Goal: Task Accomplishment & Management: Complete application form

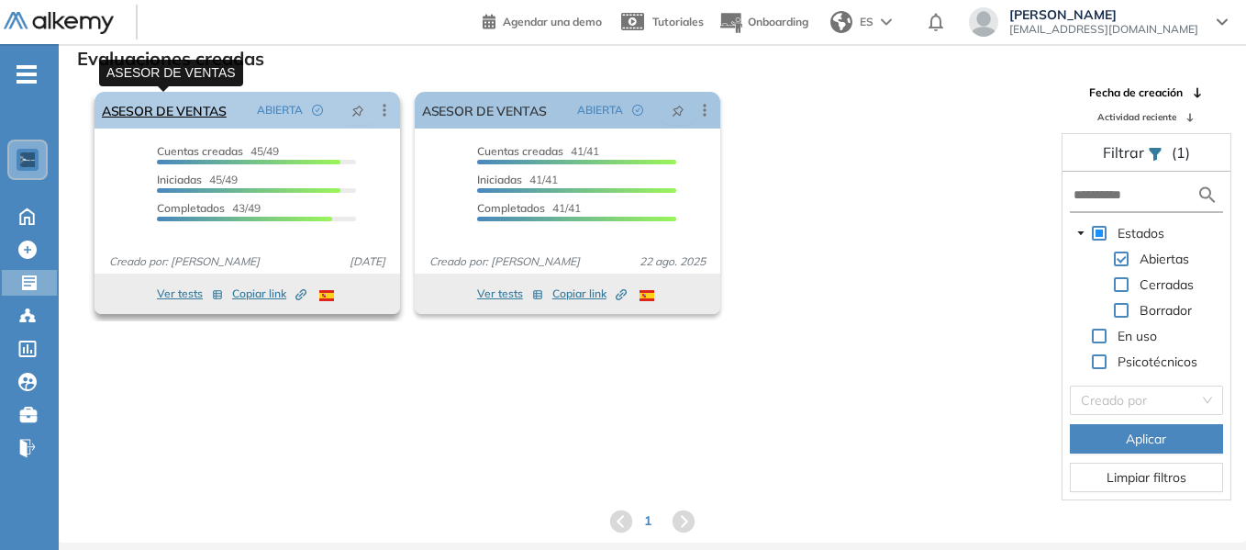
click at [189, 103] on link "ASESOR DE VENTAS" at bounding box center [164, 110] width 125 height 37
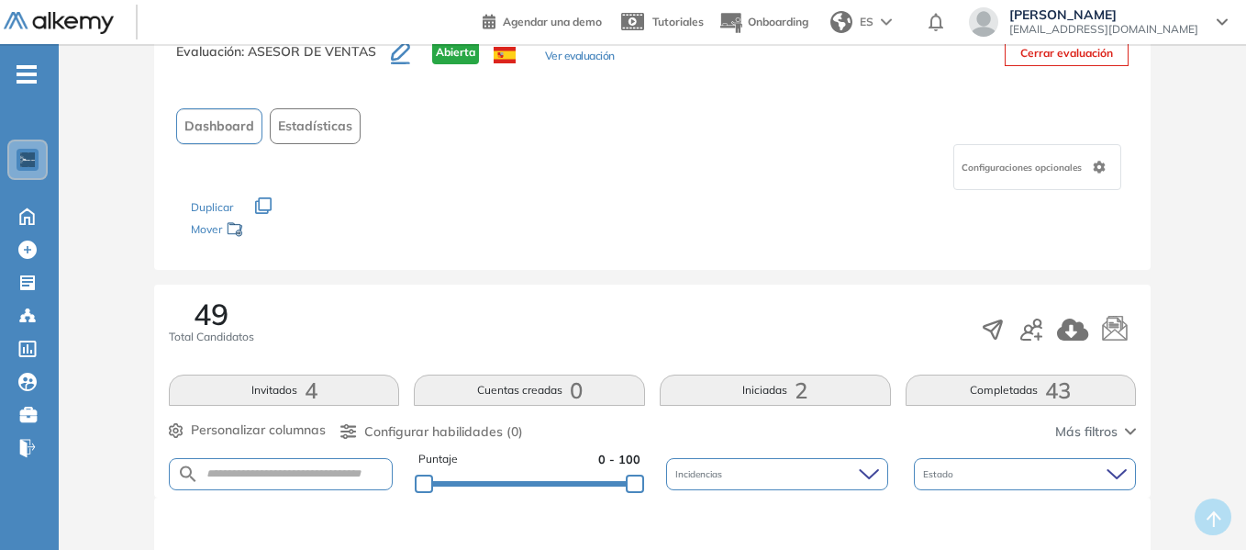
scroll to position [92, 0]
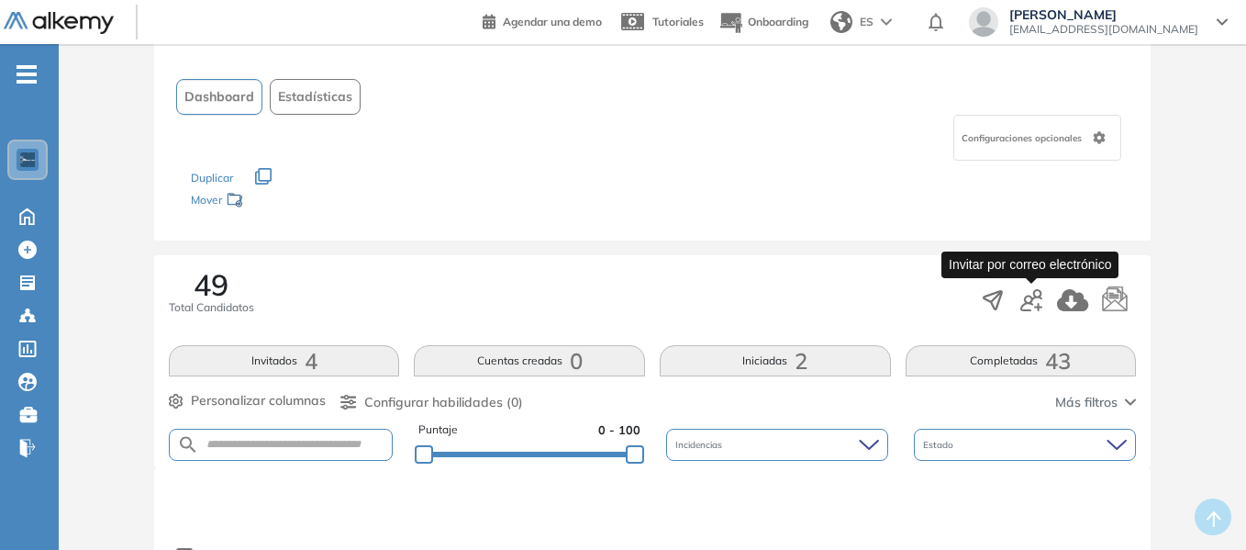
click at [1035, 303] on icon "button" at bounding box center [1031, 300] width 22 height 22
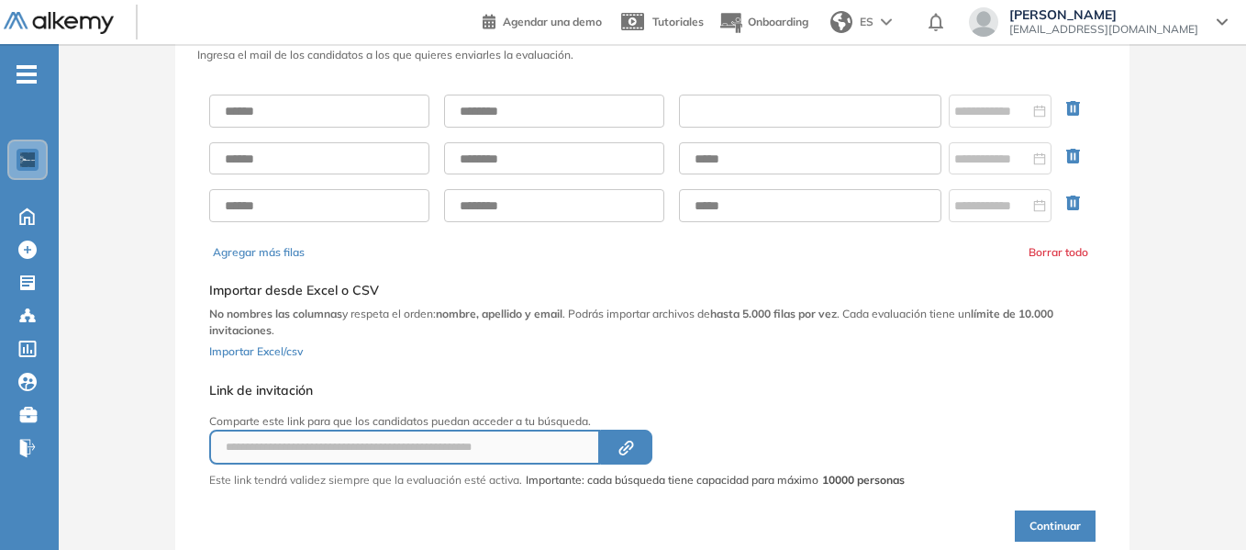
click at [773, 114] on input "text" at bounding box center [810, 111] width 262 height 33
paste input "**********"
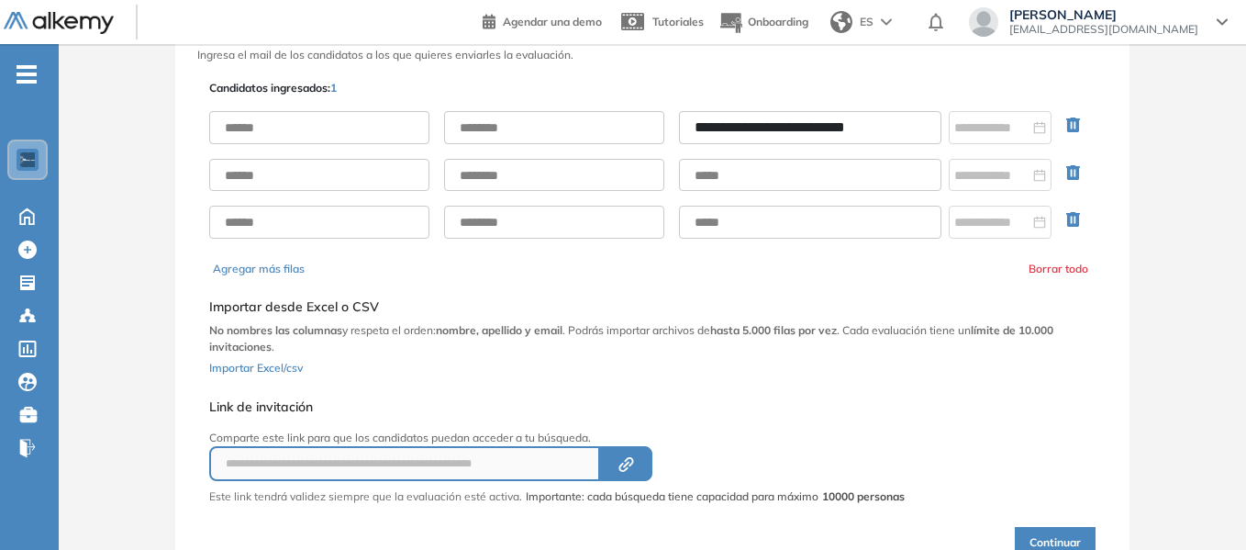
type input "**********"
click at [367, 127] on input "text" at bounding box center [319, 127] width 220 height 33
type input "******"
click at [486, 129] on input "text" at bounding box center [554, 127] width 220 height 33
type input "**********"
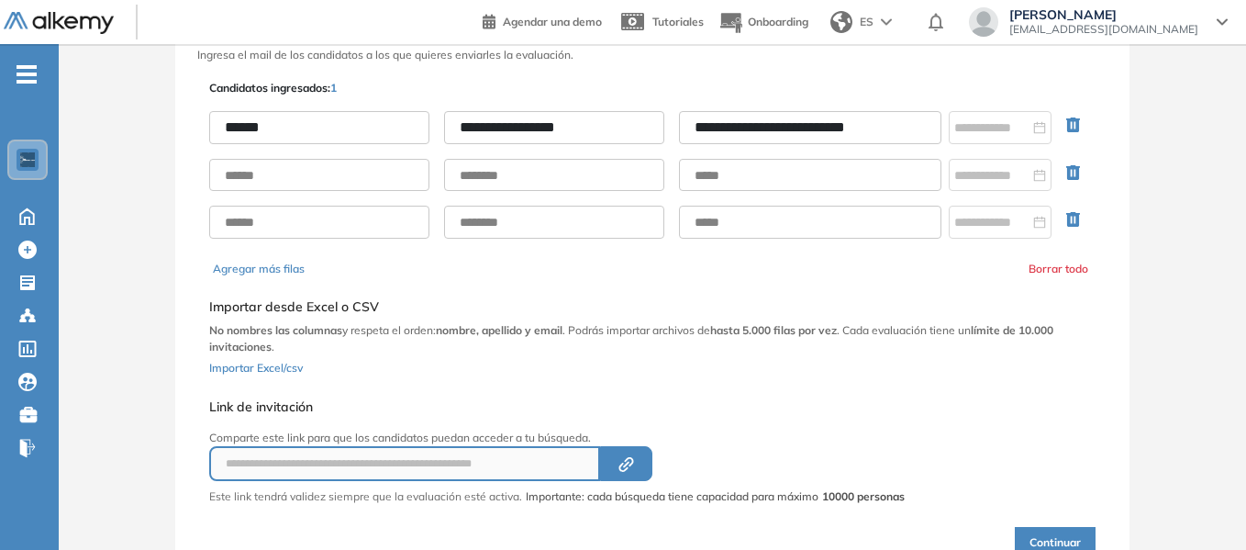
click at [707, 268] on div "Agregar más filas Borrar todo" at bounding box center [652, 269] width 879 height 17
click at [1073, 173] on icon "button" at bounding box center [1073, 172] width 14 height 15
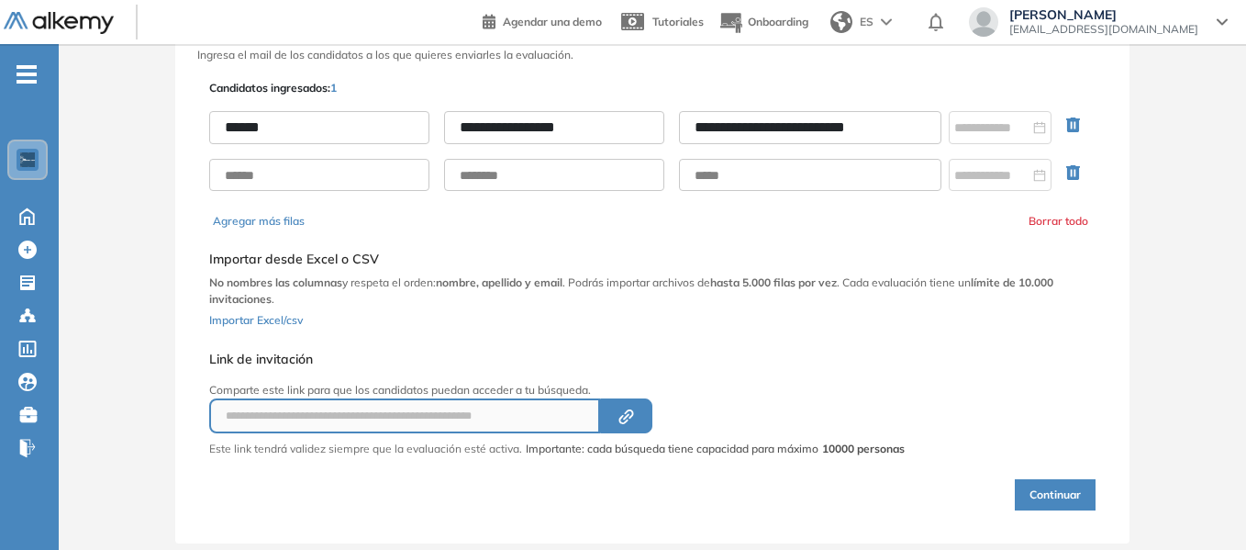
click at [1073, 175] on icon "button" at bounding box center [1073, 172] width 14 height 15
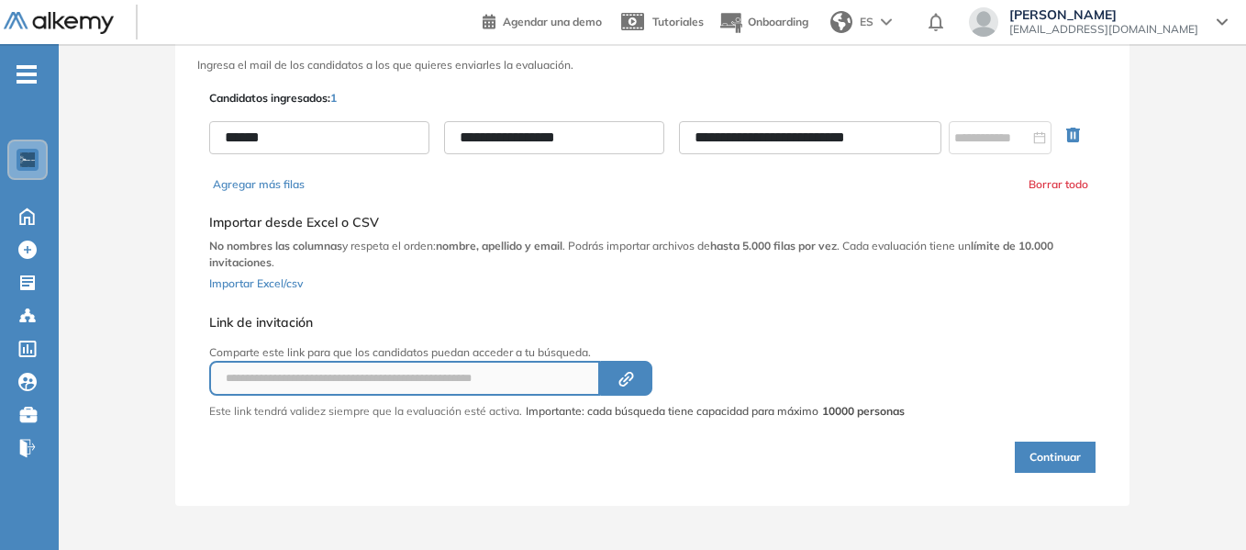
click at [1085, 447] on button "Continuar" at bounding box center [1055, 456] width 81 height 31
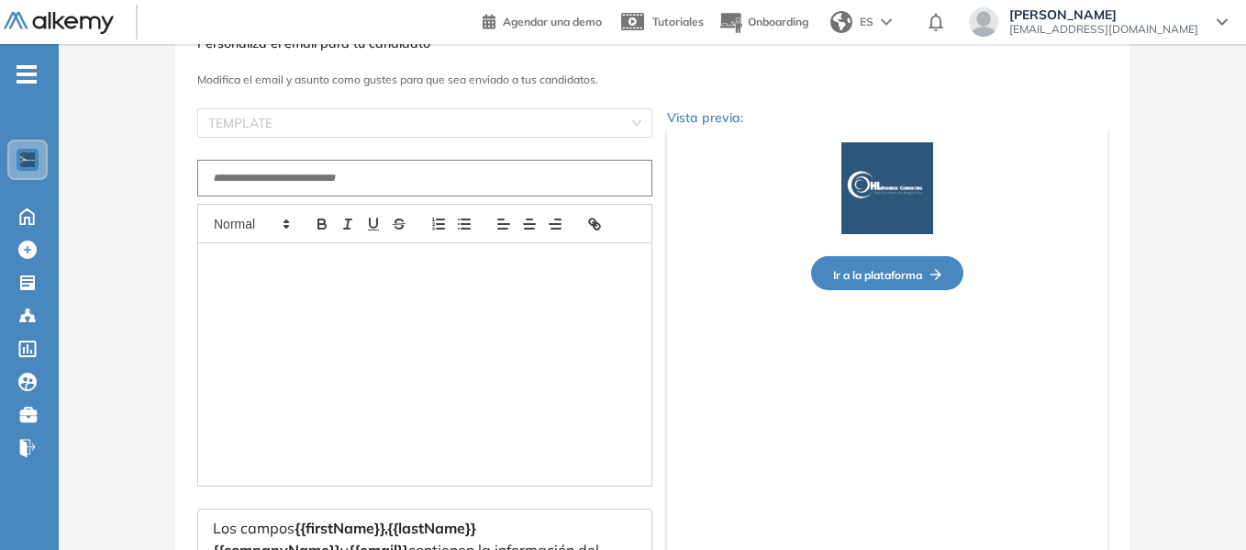
type input "**********"
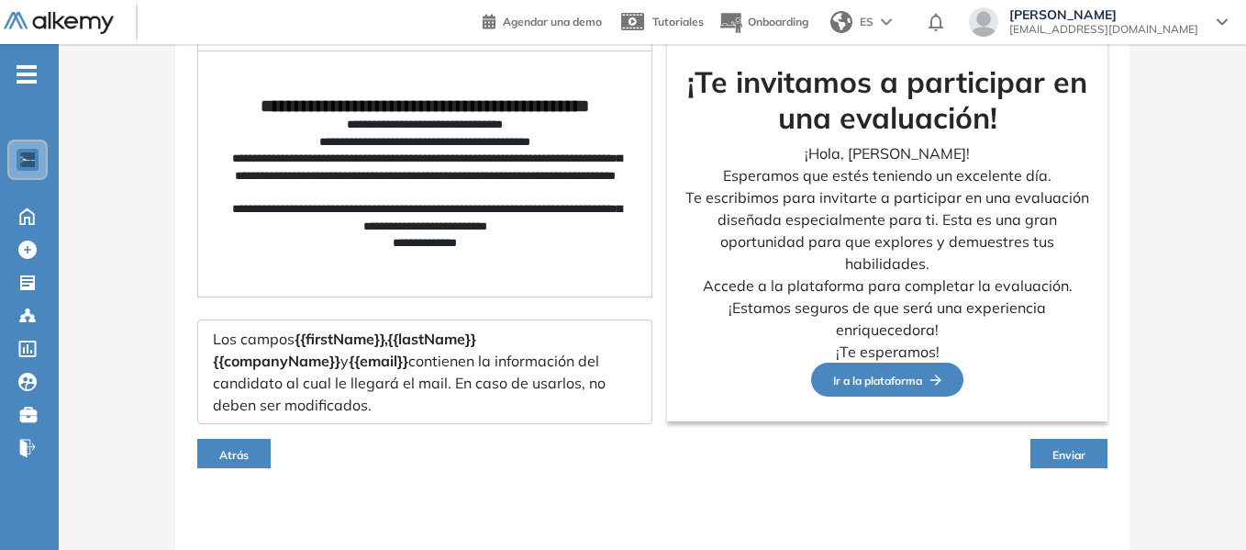
scroll to position [277, 0]
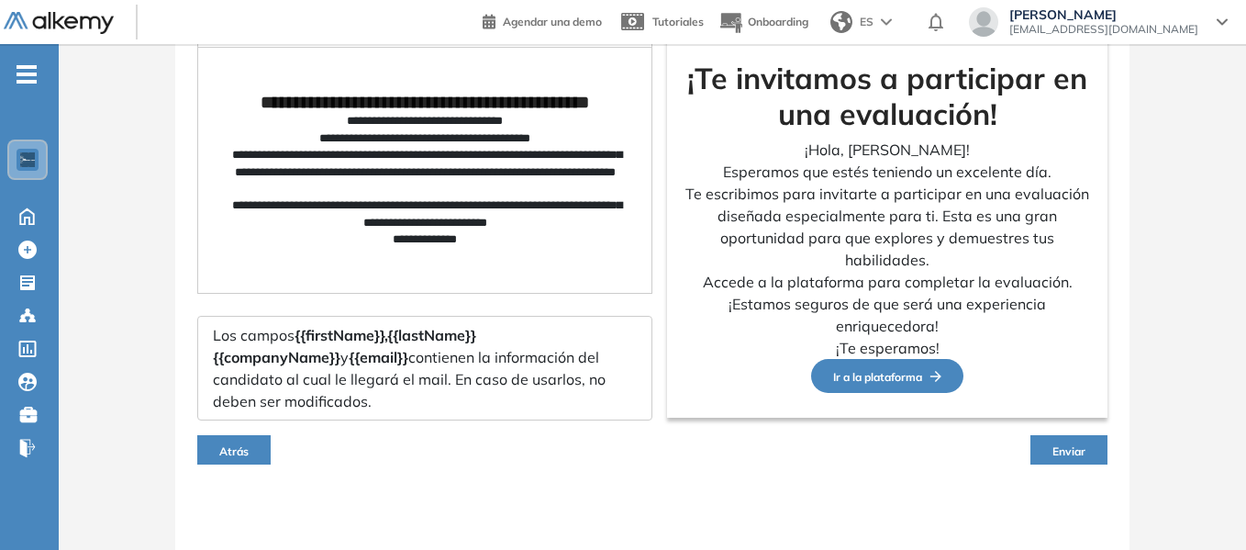
click at [1052, 444] on span "Enviar" at bounding box center [1068, 451] width 33 height 14
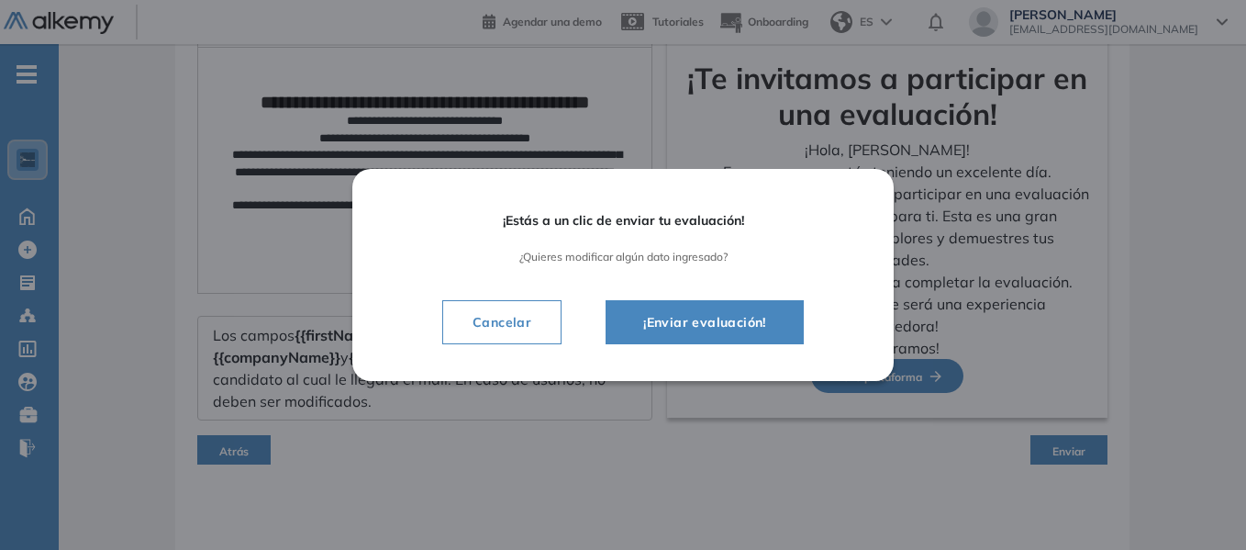
click at [727, 319] on span "¡Enviar evaluación!" at bounding box center [705, 322] width 152 height 22
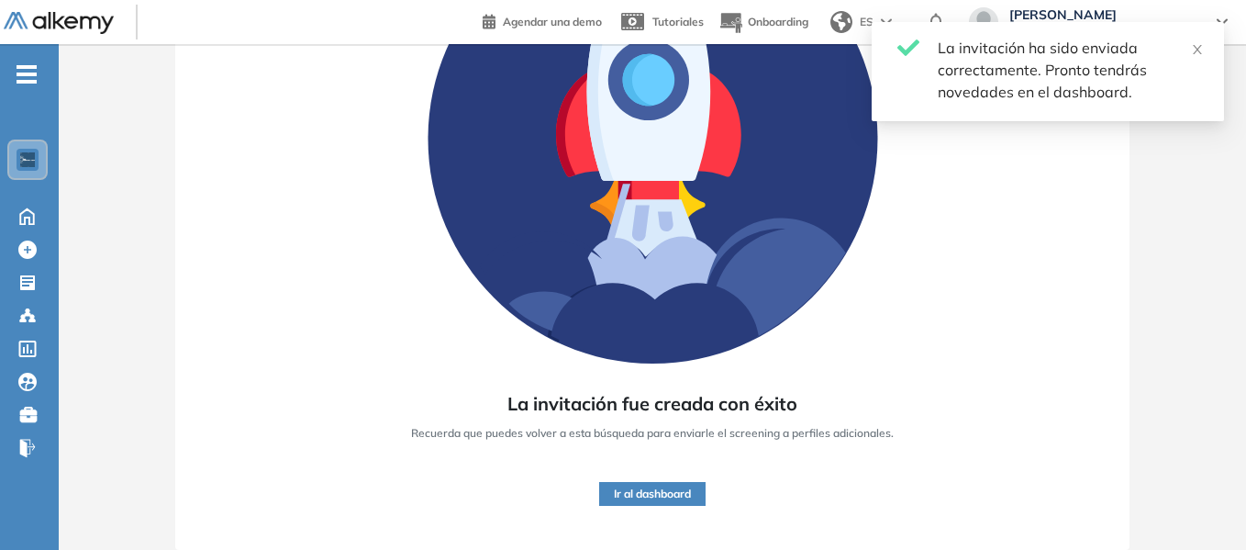
scroll to position [260, 0]
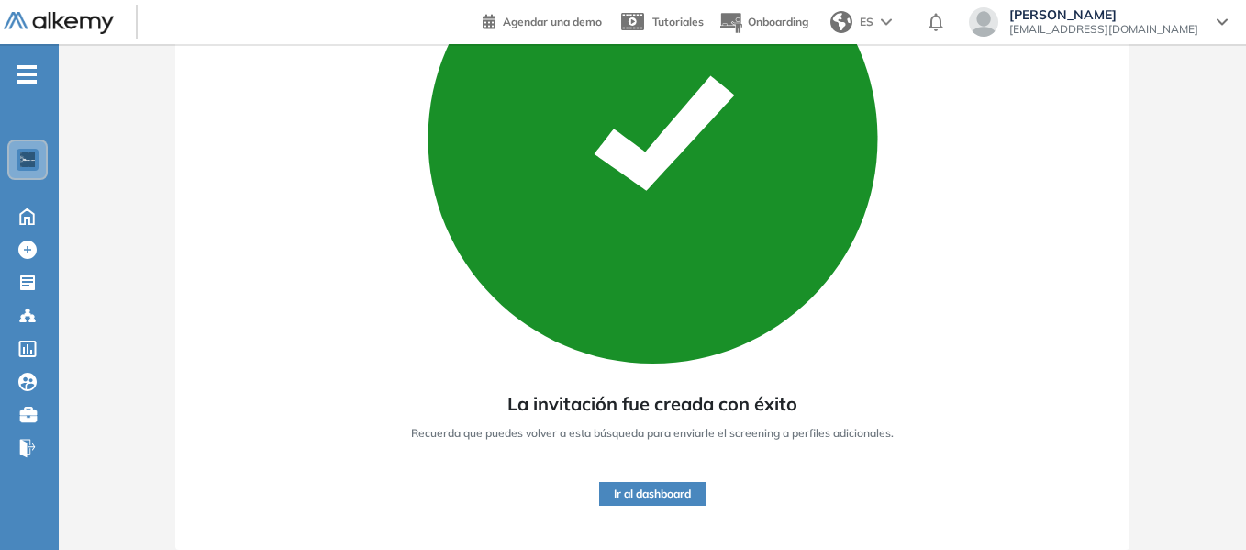
click at [1147, 221] on div "La invitación fue creada con éxito Recuerda que puedes volver a esta búsqueda p…" at bounding box center [652, 204] width 1187 height 692
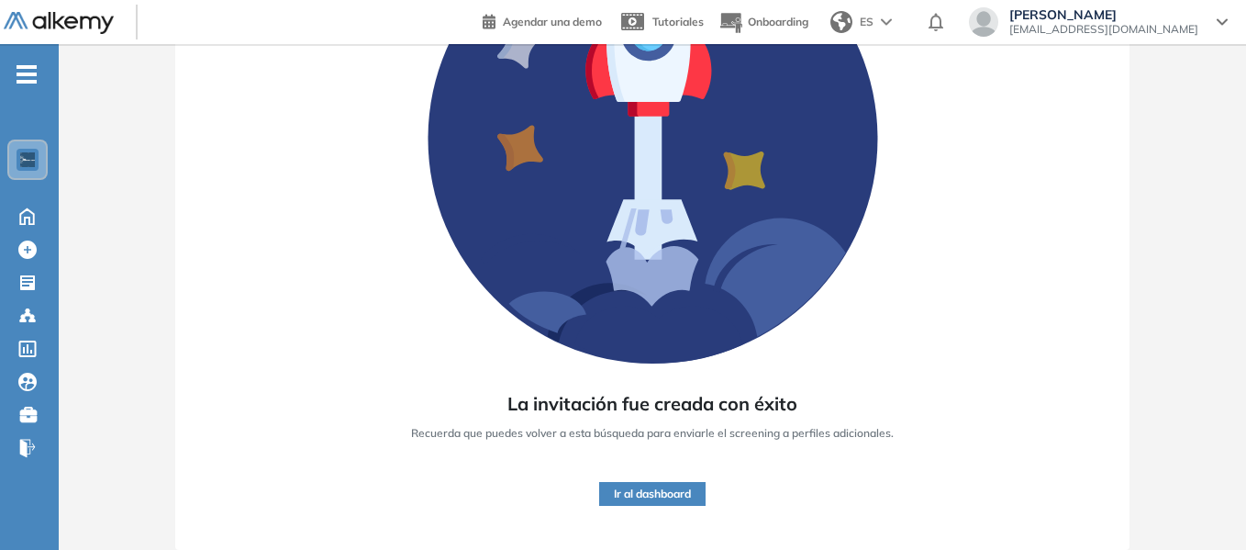
click at [663, 490] on button "Ir al dashboard" at bounding box center [652, 494] width 106 height 24
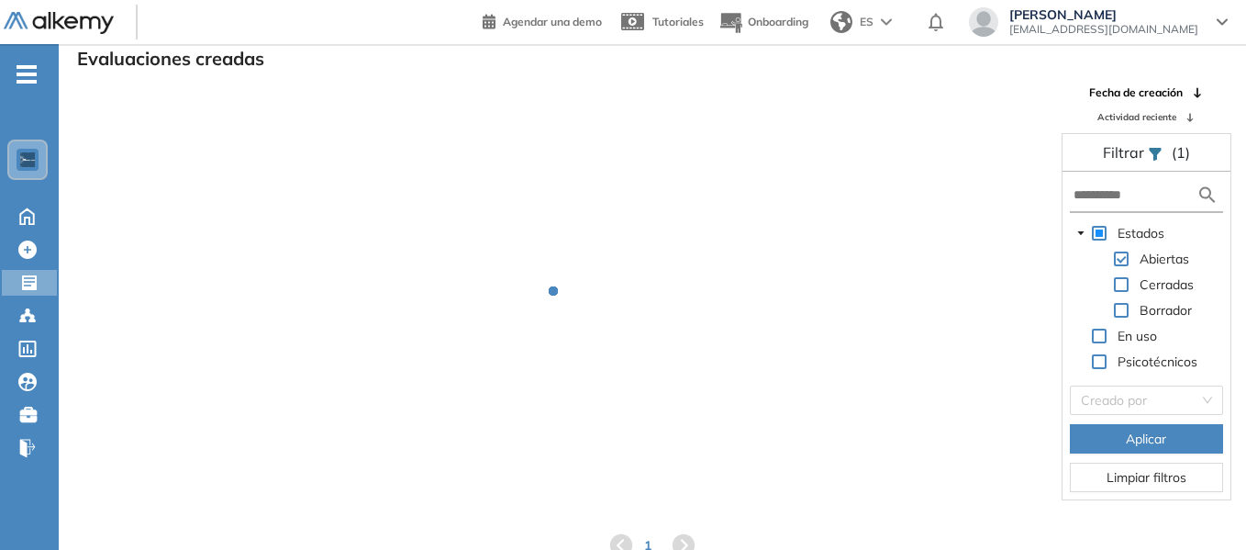
scroll to position [44, 0]
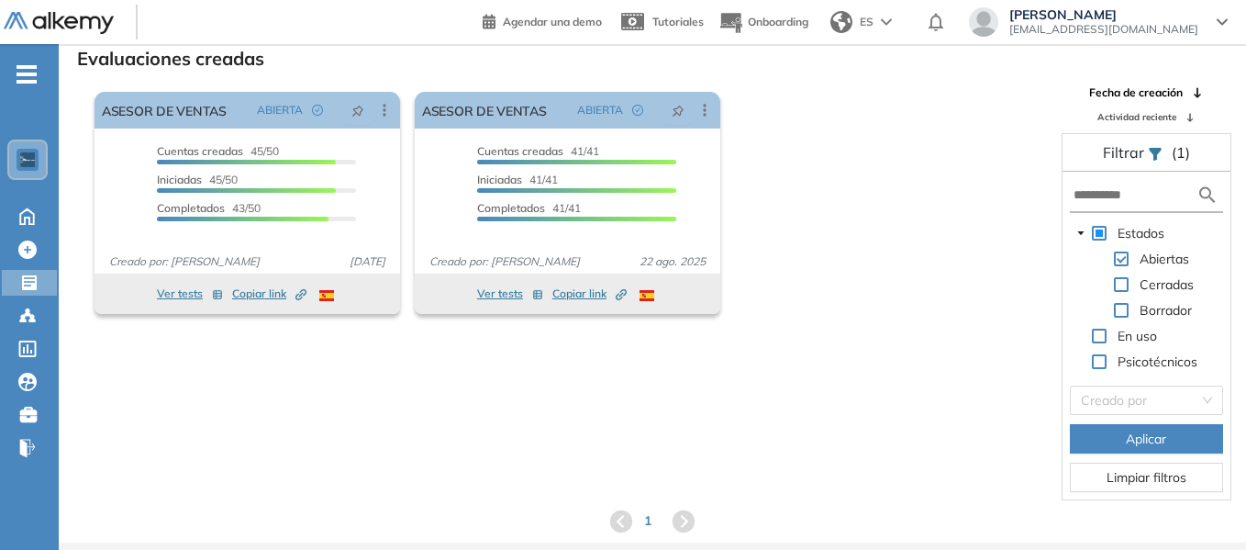
click at [872, 142] on div "El proctoring será activado ¡Importante!: Los usuarios que ya realizaron la eva…" at bounding box center [567, 202] width 961 height 237
click at [836, 137] on div "El proctoring será activado ¡Importante!: Los usuarios que ya realizaron la eva…" at bounding box center [567, 202] width 961 height 237
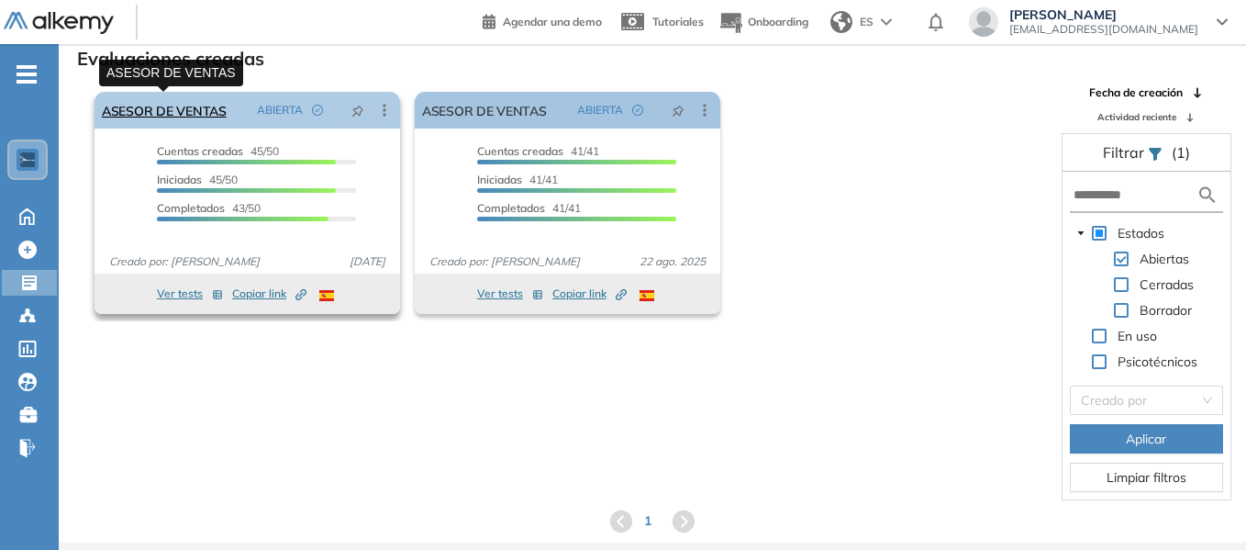
click at [203, 110] on link "ASESOR DE VENTAS" at bounding box center [164, 110] width 125 height 37
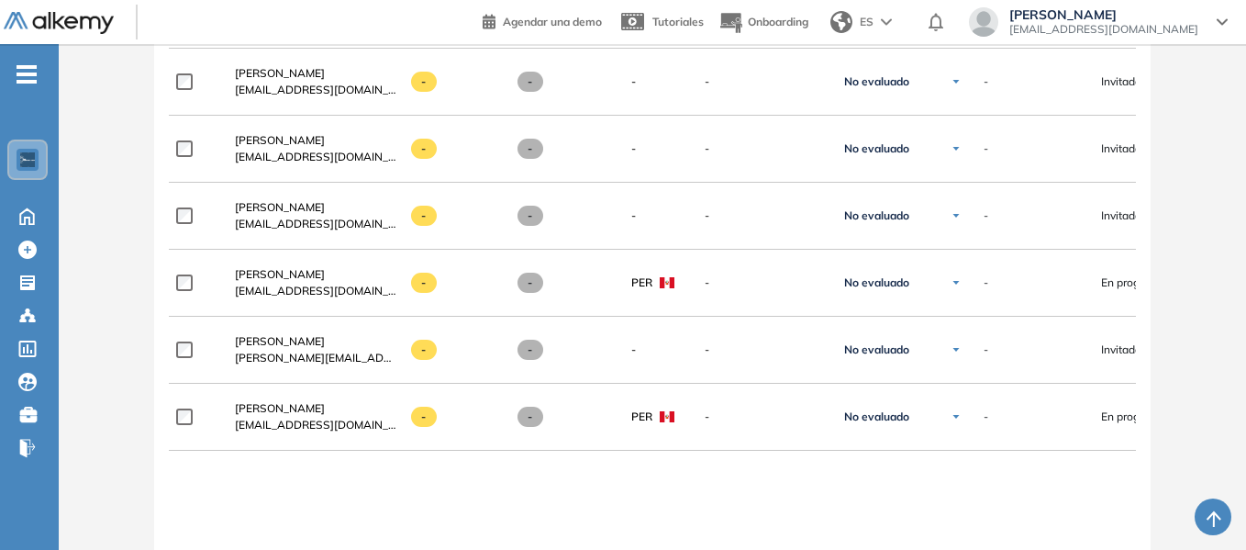
scroll to position [3496, 0]
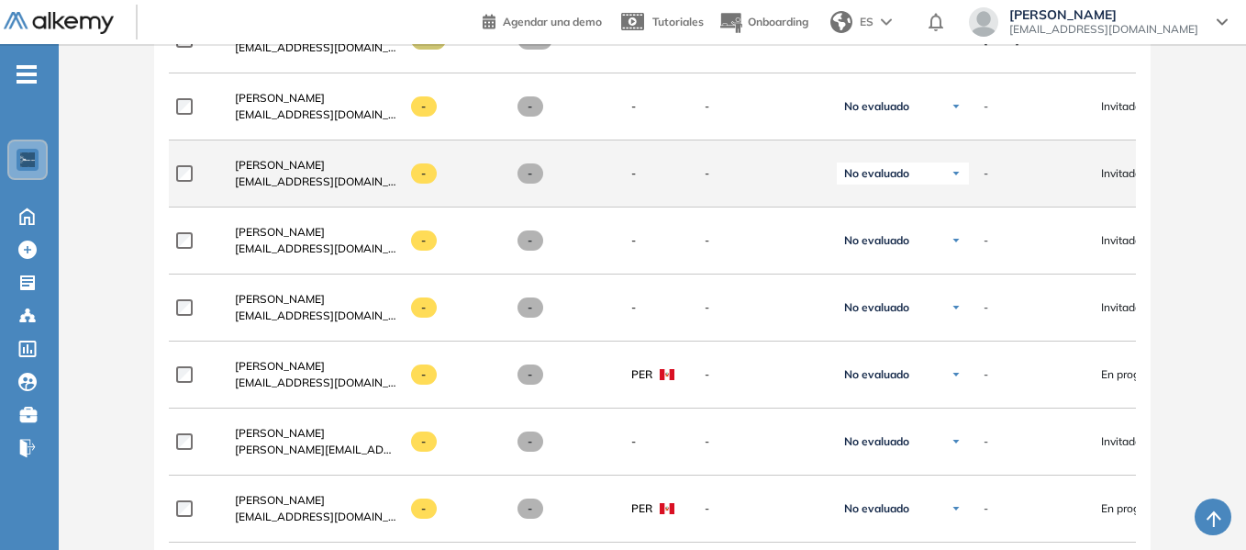
drag, startPoint x: 1201, startPoint y: 203, endPoint x: 1134, endPoint y: 174, distance: 72.8
